Goal: Check status

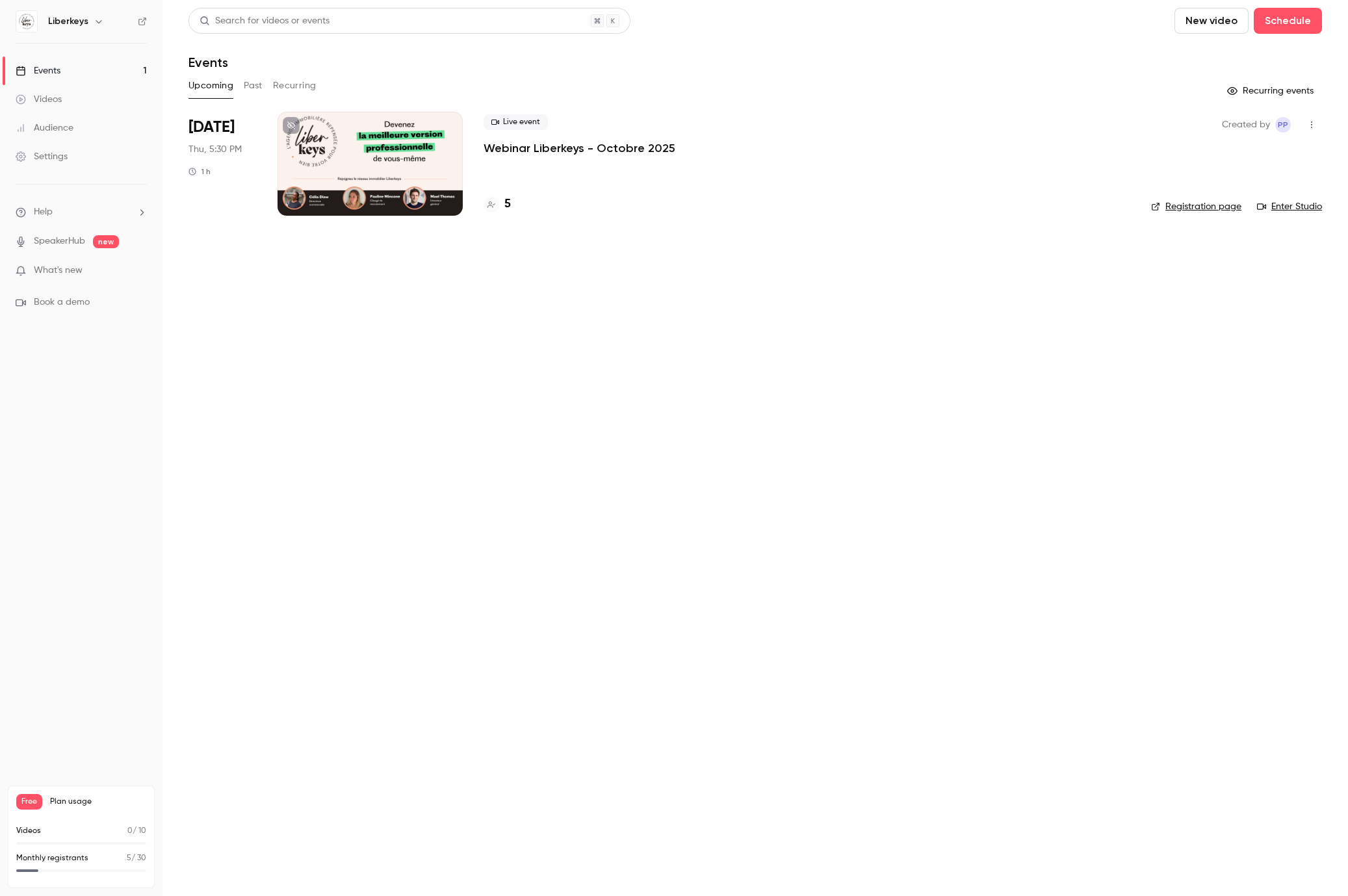
click at [507, 205] on h4 "5" at bounding box center [507, 204] width 7 height 18
